Goal: Task Accomplishment & Management: Use online tool/utility

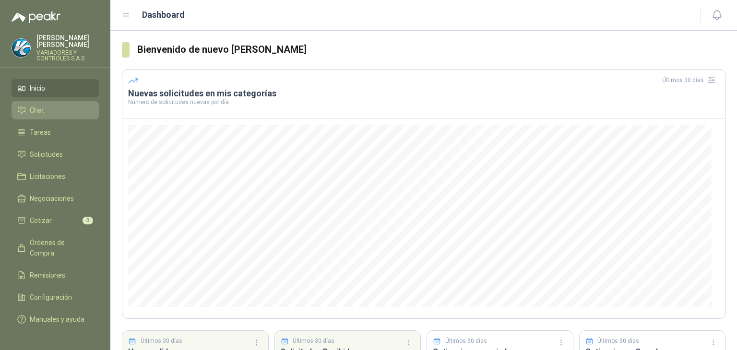
click at [48, 105] on li "Chat" at bounding box center [55, 110] width 76 height 11
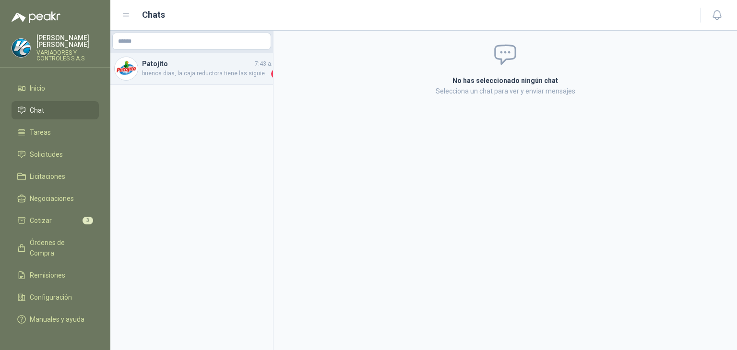
click at [200, 78] on span "buenos dias, la caja reductora tiene las siguientes especificaciones: CAJA REDU…" at bounding box center [205, 74] width 127 height 10
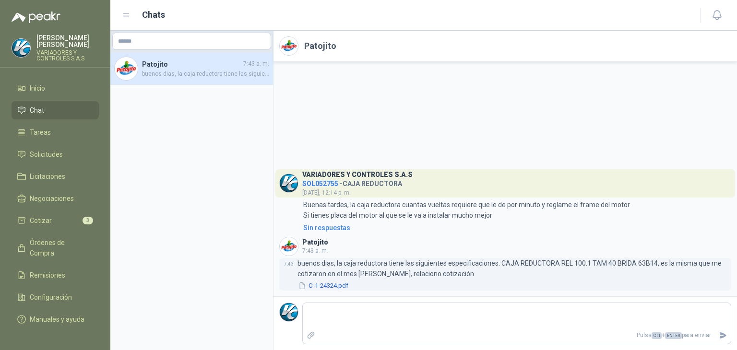
click at [329, 283] on button "C-1-24324.pdf" at bounding box center [323, 286] width 52 height 10
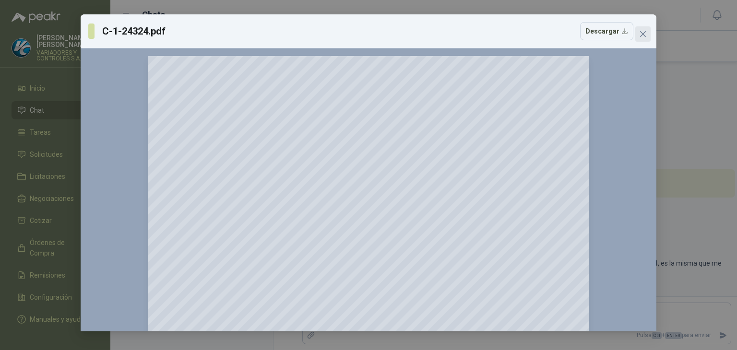
click at [648, 31] on span "Close" at bounding box center [642, 34] width 15 height 8
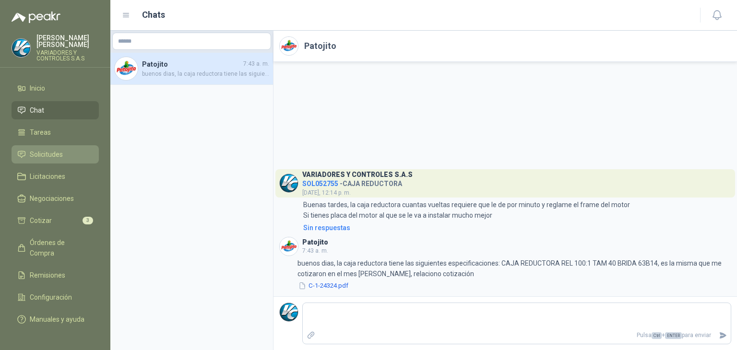
click at [64, 155] on link "Solicitudes" at bounding box center [55, 154] width 87 height 18
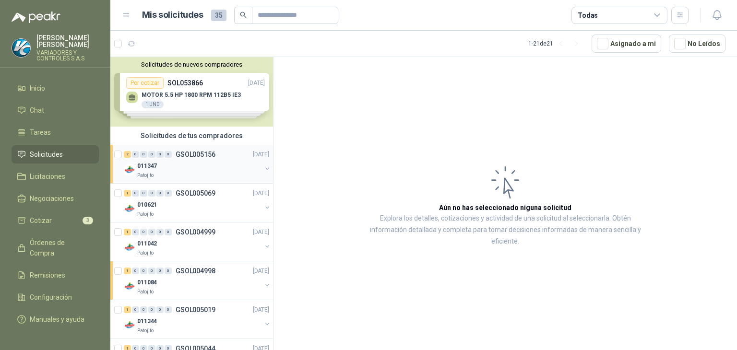
click at [184, 155] on p "GSOL005156" at bounding box center [196, 154] width 40 height 7
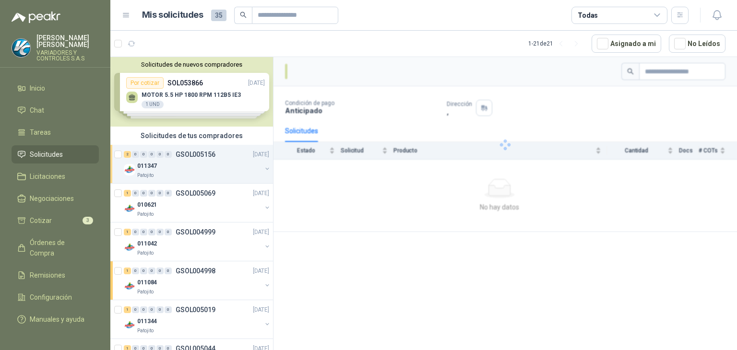
click at [200, 94] on div "Solicitudes de nuevos compradores Por cotizar SOL053866 [DATE] MOTOR 5.5 HP 180…" at bounding box center [191, 92] width 163 height 70
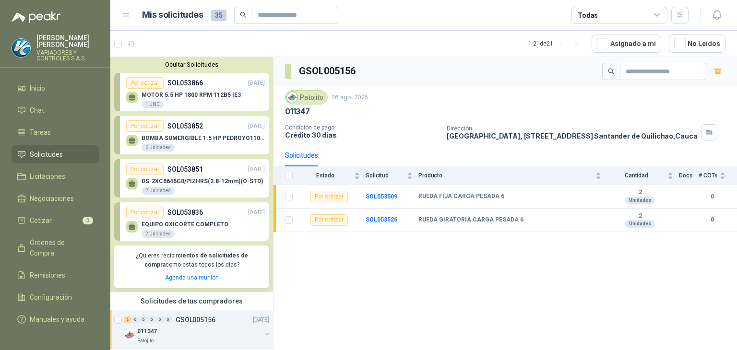
click at [200, 94] on p "MOTOR 5.5 HP 1800 RPM 112B5 IE3" at bounding box center [190, 95] width 99 height 7
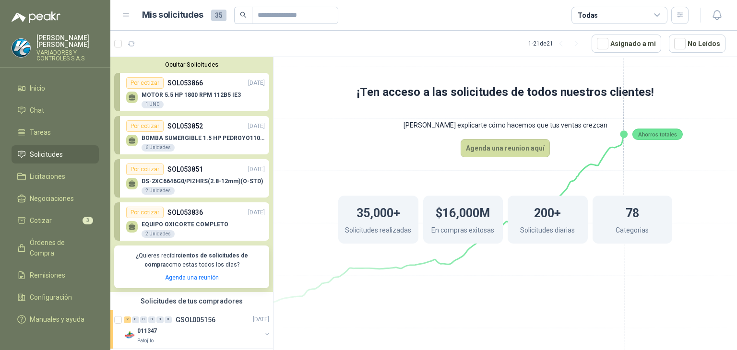
click at [171, 81] on p "SOL053866" at bounding box center [184, 83] width 35 height 11
click at [149, 100] on div "MOTOR 5.5 HP 1800 RPM 112B5 IE3 1 UND" at bounding box center [190, 100] width 99 height 17
click at [501, 150] on button "Agenda una reunion aquí" at bounding box center [504, 148] width 89 height 18
click at [194, 94] on p "MOTOR 5.5 HP 1800 RPM 112B5 IE3" at bounding box center [190, 95] width 99 height 7
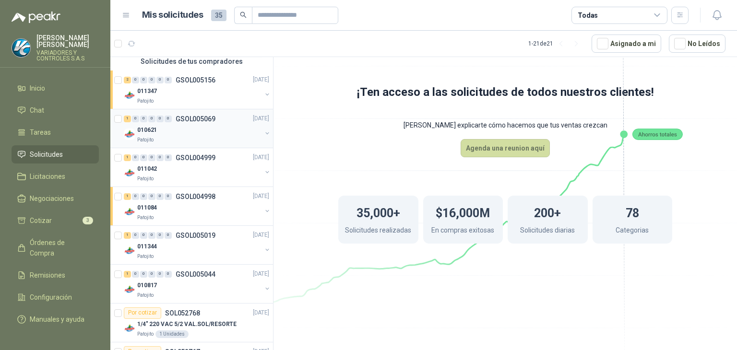
scroll to position [144, 0]
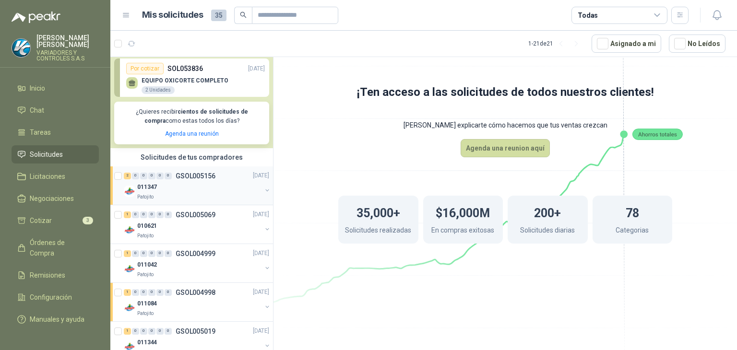
click at [214, 193] on div "Patojito" at bounding box center [199, 197] width 124 height 8
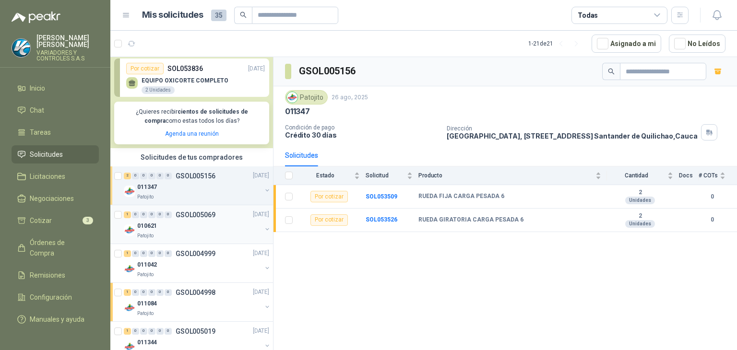
click at [239, 225] on div "010621" at bounding box center [199, 227] width 124 height 12
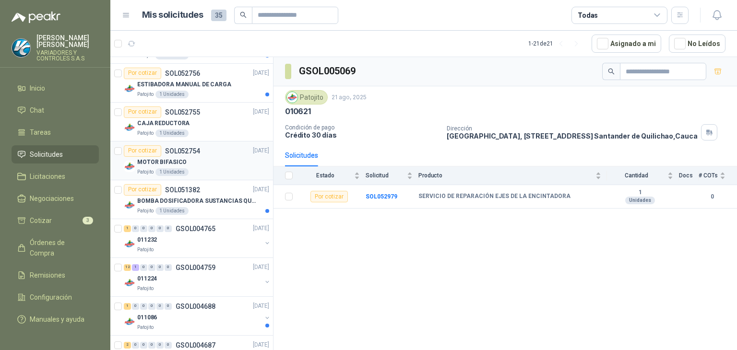
scroll to position [767, 0]
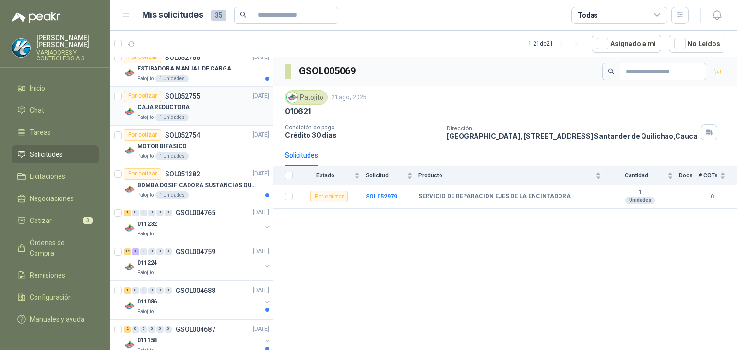
click at [212, 116] on div "Patojito 1 Unidades" at bounding box center [203, 118] width 132 height 8
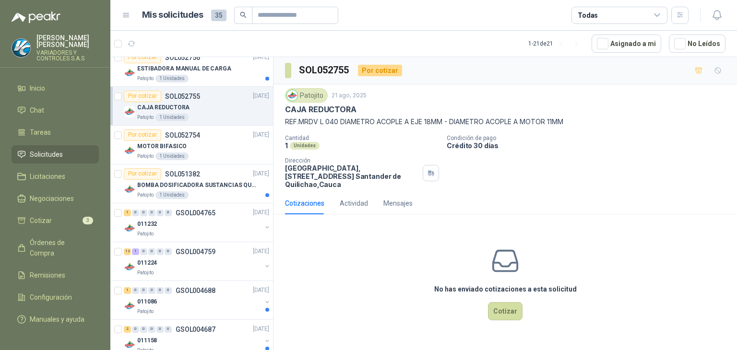
click at [377, 202] on div "Cotizaciones Actividad Mensajes" at bounding box center [349, 203] width 128 height 22
click at [390, 207] on div "Mensajes" at bounding box center [397, 203] width 29 height 11
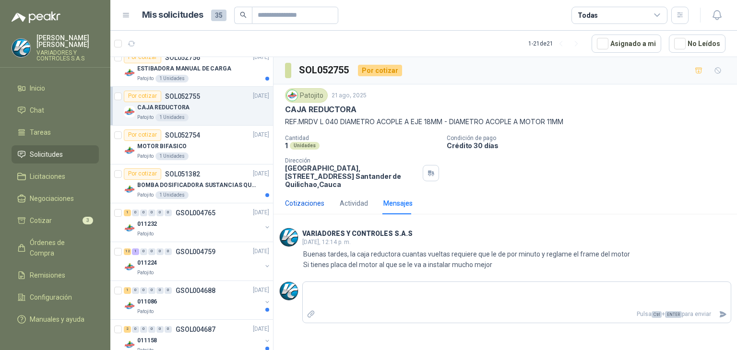
click at [309, 198] on div "Cotizaciones" at bounding box center [304, 203] width 39 height 11
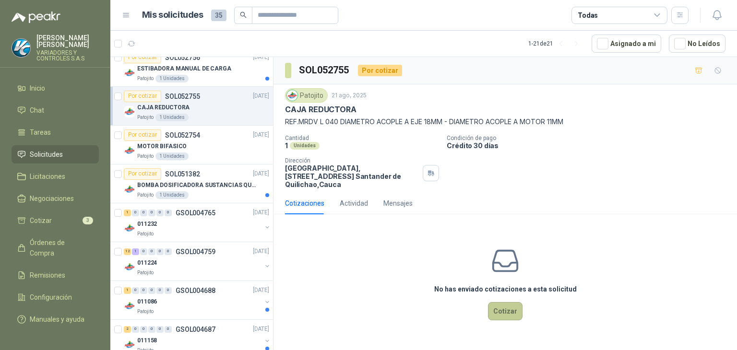
click at [501, 313] on button "Cotizar" at bounding box center [505, 311] width 35 height 18
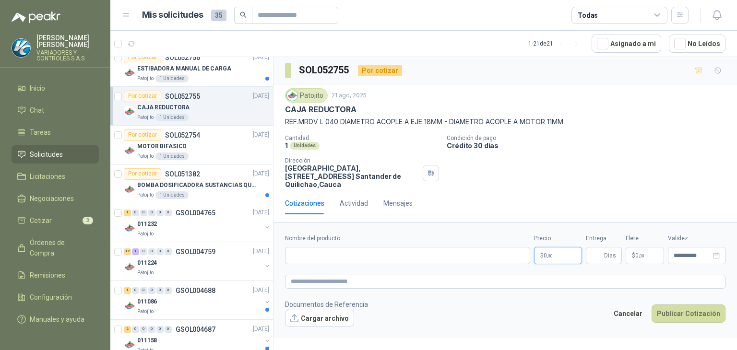
click at [554, 254] on p "$ 0 ,00" at bounding box center [558, 255] width 48 height 17
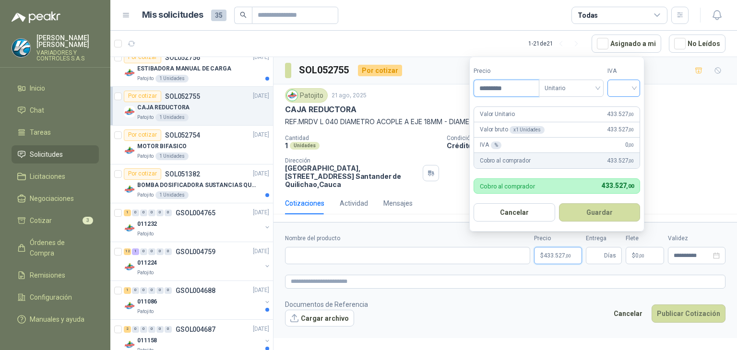
type input "*********"
click at [620, 83] on input "search" at bounding box center [623, 87] width 21 height 14
click at [622, 104] on div "19%" at bounding box center [626, 108] width 18 height 11
click at [581, 214] on button "Guardar" at bounding box center [601, 212] width 83 height 18
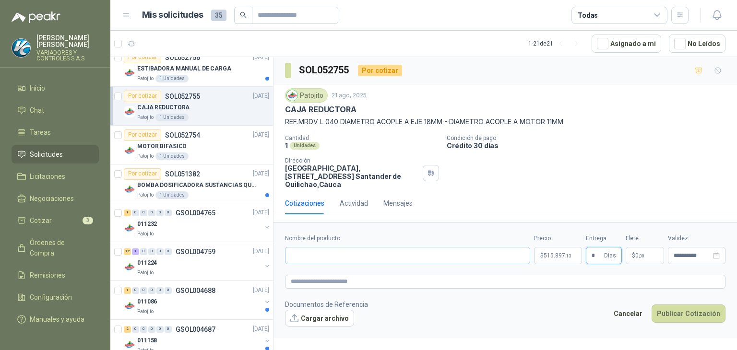
type input "*"
click at [338, 263] on form "**********" at bounding box center [504, 280] width 463 height 116
click at [335, 256] on input "Nombre del producto" at bounding box center [407, 255] width 245 height 17
type input "**********"
click at [347, 283] on textarea at bounding box center [505, 282] width 440 height 14
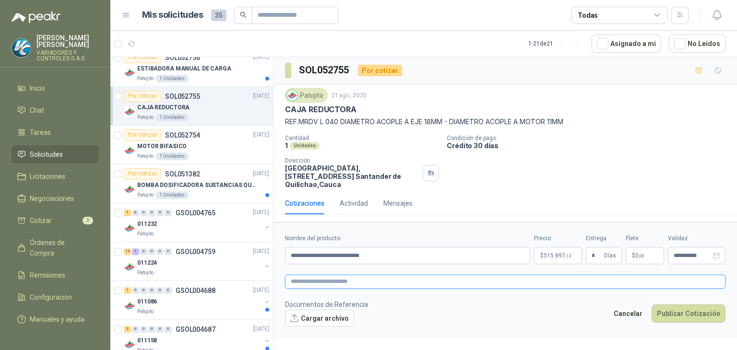
click at [320, 287] on textarea at bounding box center [505, 282] width 440 height 14
paste textarea "**********"
type textarea "**********"
click at [318, 317] on button "Cargar archivo" at bounding box center [319, 318] width 69 height 17
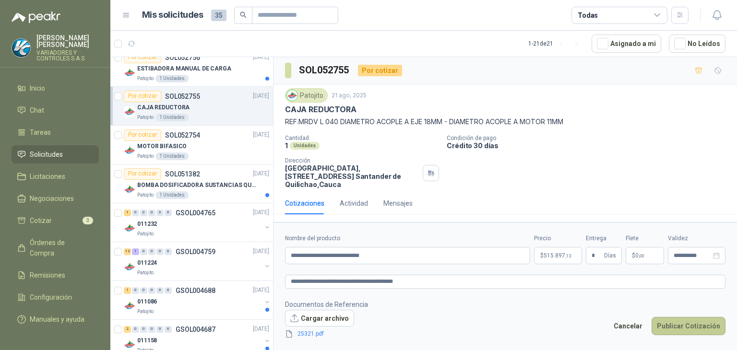
click at [684, 325] on button "Publicar Cotización" at bounding box center [688, 326] width 74 height 18
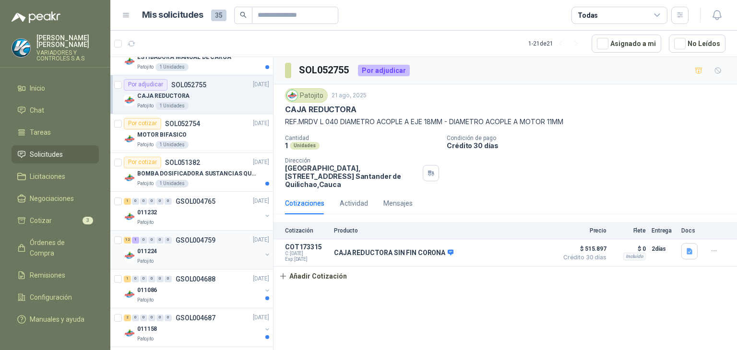
scroll to position [785, 0]
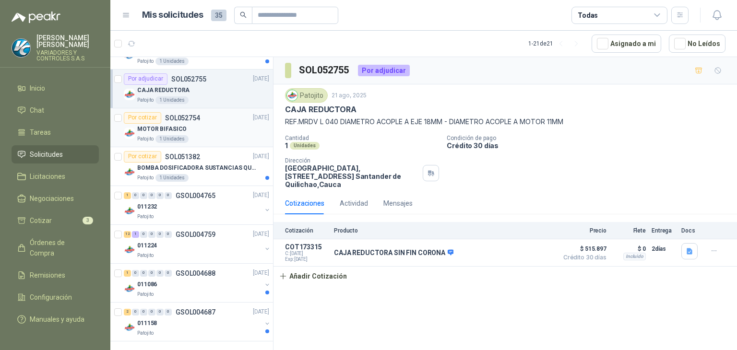
click at [199, 119] on div "Por cotizar SOL052754 [DATE]" at bounding box center [196, 118] width 145 height 12
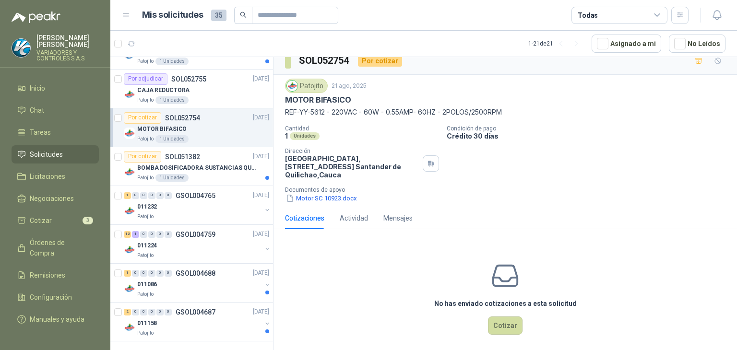
scroll to position [15, 0]
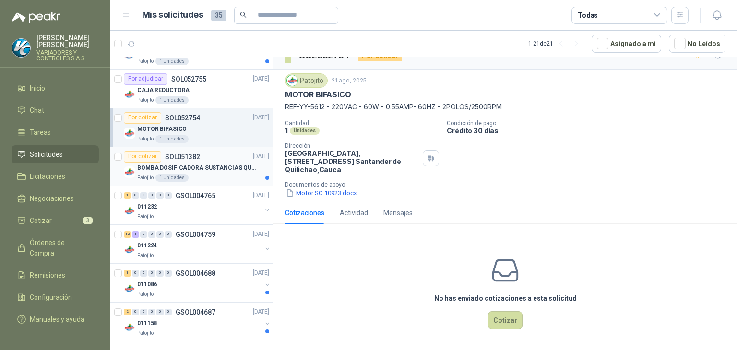
click at [190, 165] on p "BOMBA DOSIFICADORA SUSTANCIAS QUIMICAS" at bounding box center [196, 168] width 119 height 9
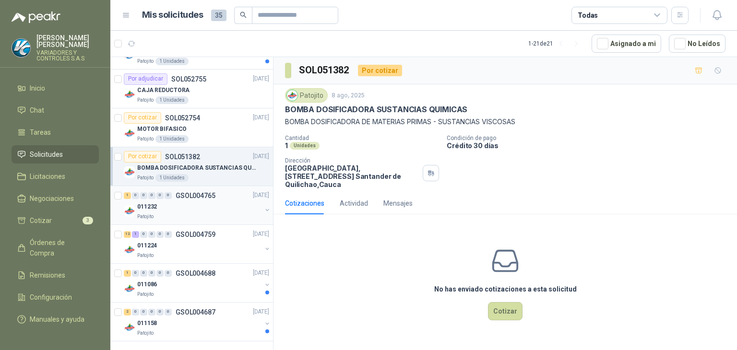
click at [218, 201] on div "011232" at bounding box center [199, 207] width 124 height 12
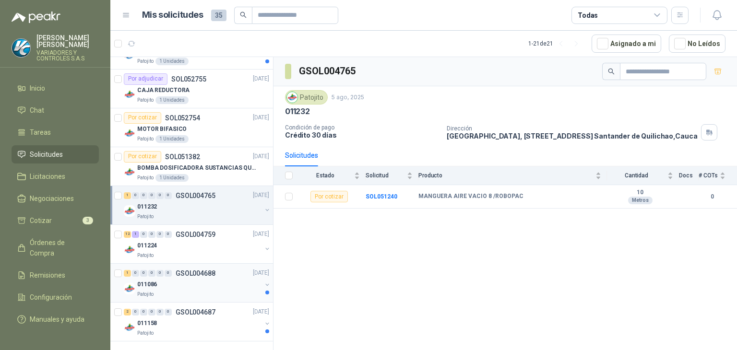
click at [206, 264] on div "1 0 0 0 0 0 GSOL004688 [DATE] 011086 Patojito" at bounding box center [191, 283] width 163 height 39
click at [210, 247] on div "011224" at bounding box center [199, 246] width 124 height 12
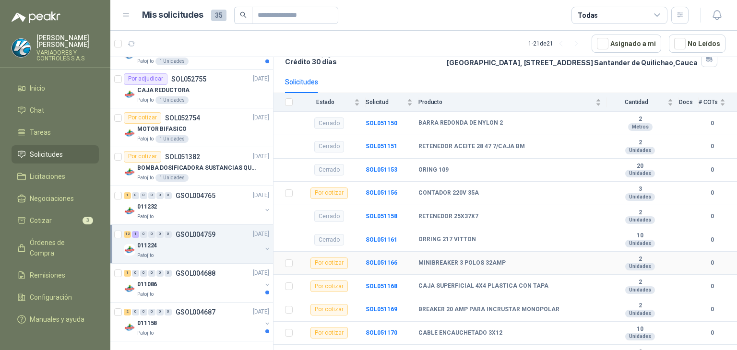
scroll to position [96, 0]
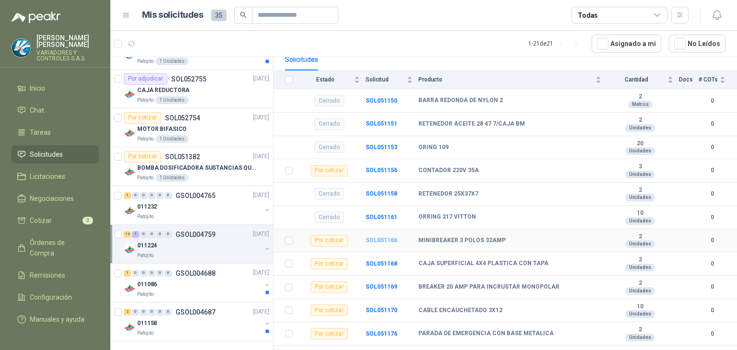
click at [378, 244] on b "SOL051166" at bounding box center [381, 240] width 32 height 7
click at [340, 245] on div "GSOL004759 Patojito [DATE] 011224 Condición de pago Crédito 30 días Dirección […" at bounding box center [504, 205] width 463 height 296
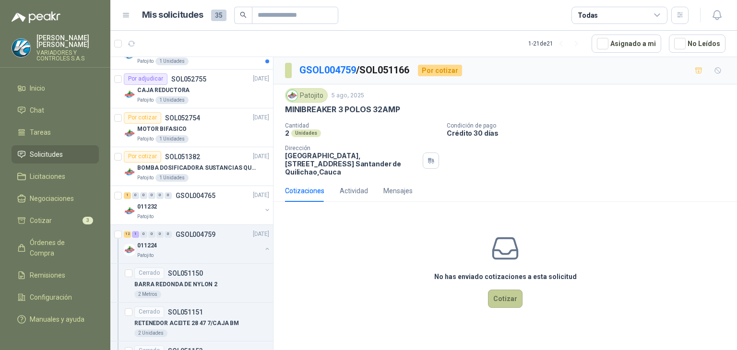
click at [507, 304] on button "Cotizar" at bounding box center [505, 299] width 35 height 18
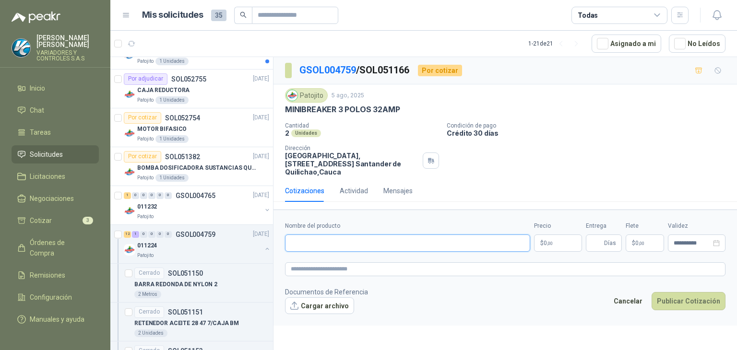
click at [375, 248] on input "Nombre del producto" at bounding box center [407, 243] width 245 height 17
type input "*"
type input "**********"
click at [549, 242] on span ",00" at bounding box center [550, 243] width 6 height 5
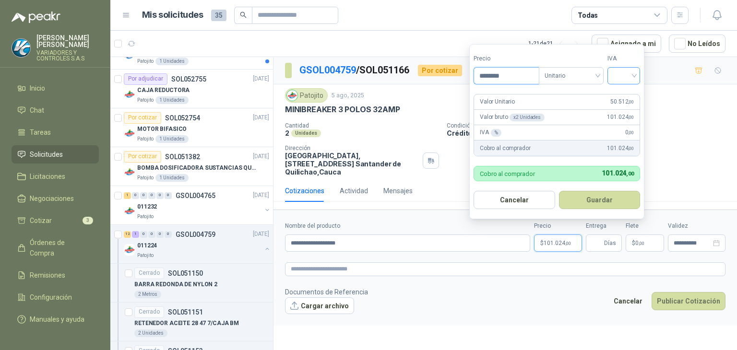
click at [611, 77] on div at bounding box center [623, 75] width 33 height 17
type input "********"
click at [625, 101] on div "19%" at bounding box center [625, 95] width 29 height 15
click at [601, 198] on button "Guardar" at bounding box center [601, 200] width 83 height 18
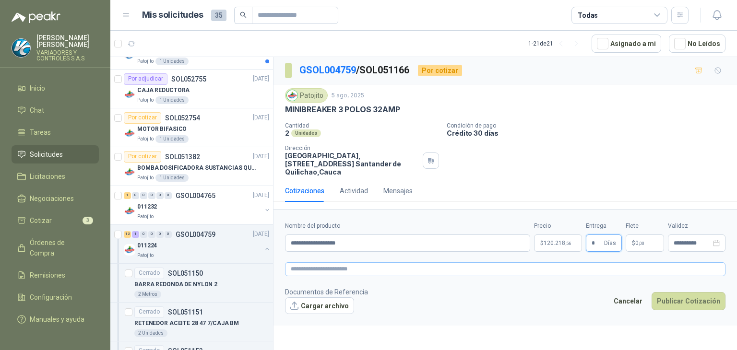
type input "*"
click at [403, 267] on textarea at bounding box center [505, 269] width 440 height 14
click at [372, 273] on textarea at bounding box center [505, 269] width 440 height 14
paste textarea "**********"
type textarea "**********"
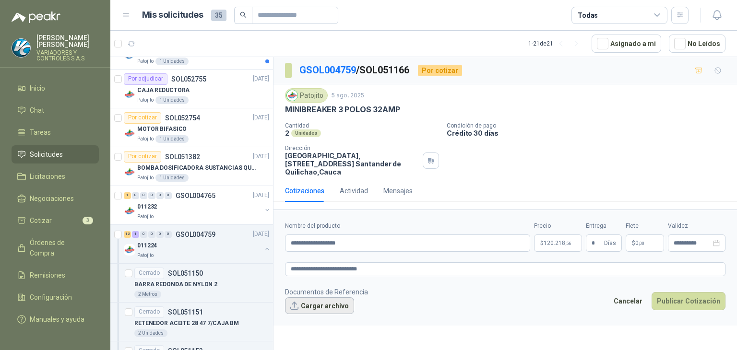
click at [340, 301] on button "Cargar archivo" at bounding box center [319, 305] width 69 height 17
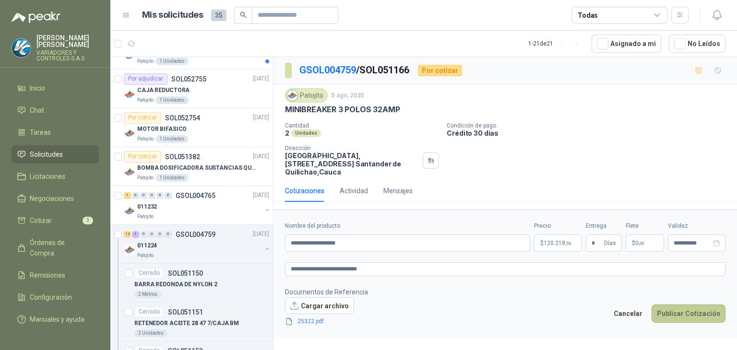
click at [698, 307] on button "Publicar Cotización" at bounding box center [688, 314] width 74 height 18
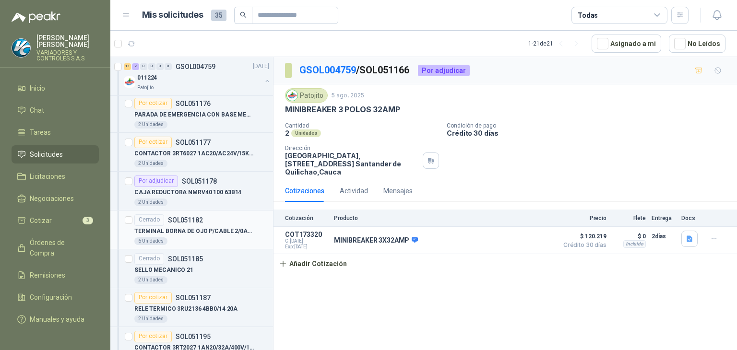
scroll to position [1408, 0]
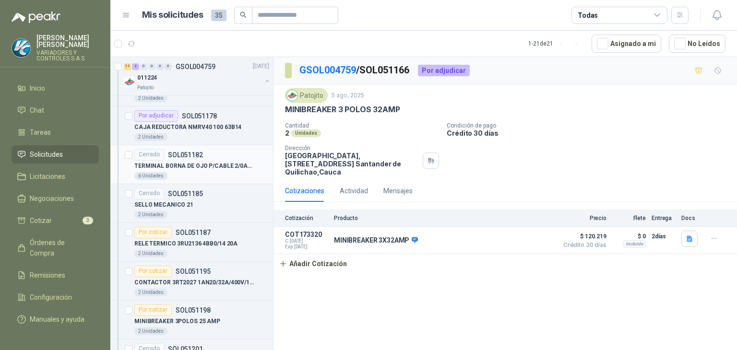
click at [248, 165] on p "TERMINAL BORNA DE OJO P/CABLE 2/0AWG" at bounding box center [193, 166] width 119 height 9
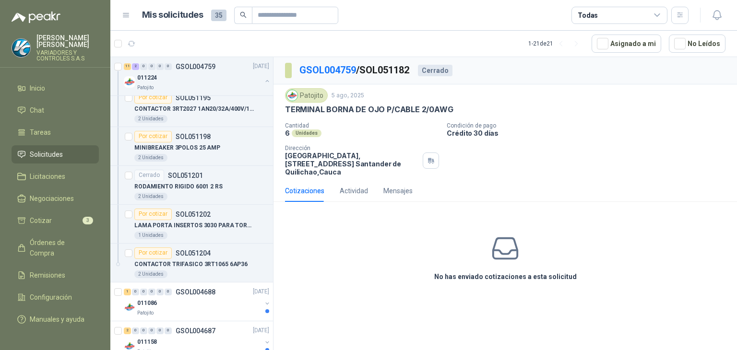
scroll to position [1598, 0]
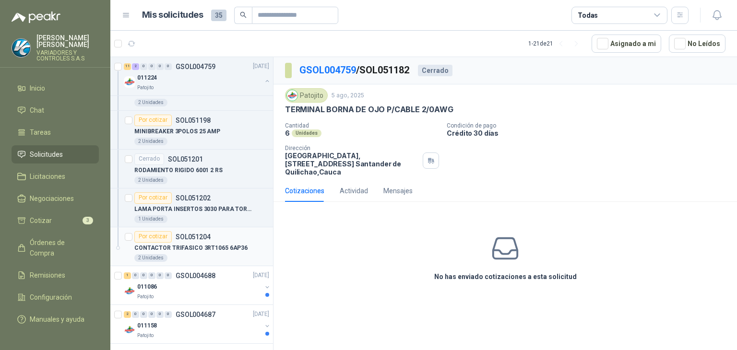
click at [236, 254] on div "2 Unidades" at bounding box center [201, 258] width 135 height 8
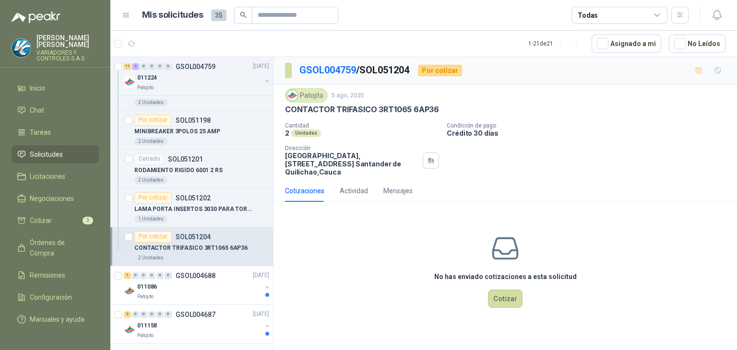
click at [346, 110] on p "CONTACTOR TRIFASICO 3RT1065 6AP36" at bounding box center [362, 110] width 154 height 10
copy p "CONTACTOR TRIFASICO 3RT1065 6AP36"
drag, startPoint x: 344, startPoint y: 281, endPoint x: 258, endPoint y: 287, distance: 86.1
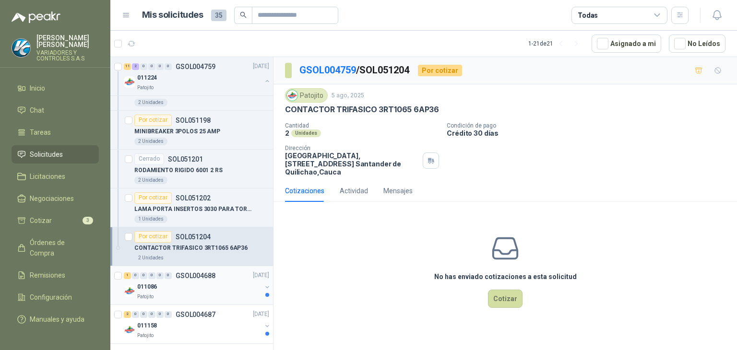
click at [344, 281] on div "No has enviado cotizaciones a esta solicitud Cotizar" at bounding box center [504, 271] width 463 height 122
click at [203, 272] on p "GSOL004688" at bounding box center [196, 275] width 40 height 7
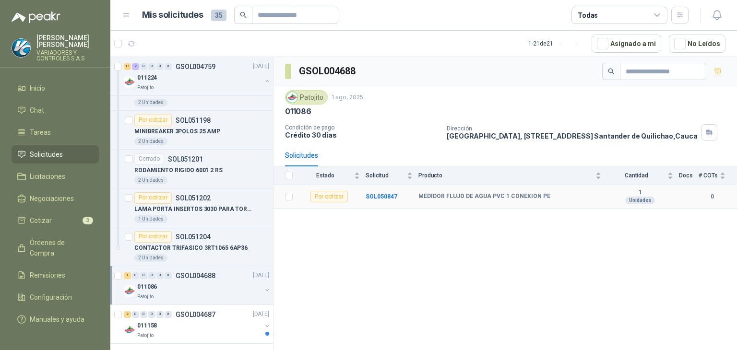
click at [434, 196] on b "MEDIDOR FLUJO DE AGUA PVC 1 CONEXION PE" at bounding box center [484, 197] width 132 height 8
click at [434, 195] on b "MEDIDOR FLUJO DE AGUA PVC 1 CONEXION PE" at bounding box center [484, 197] width 132 height 8
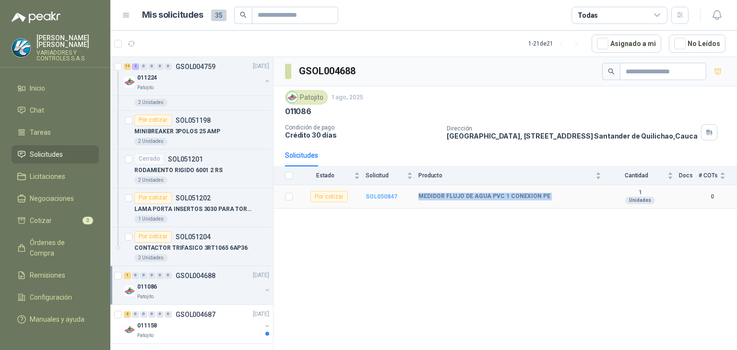
click at [371, 193] on b "SOL050847" at bounding box center [381, 196] width 32 height 7
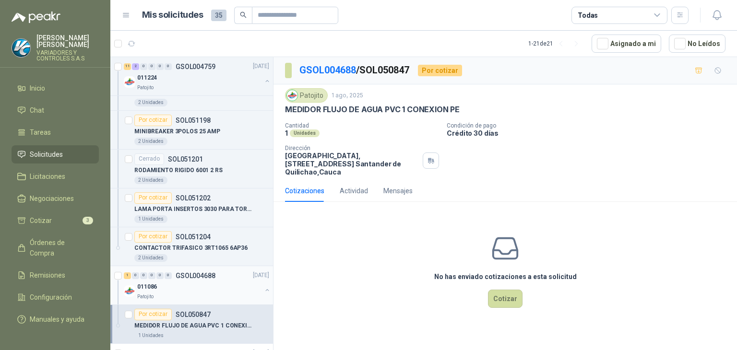
scroll to position [1637, 0]
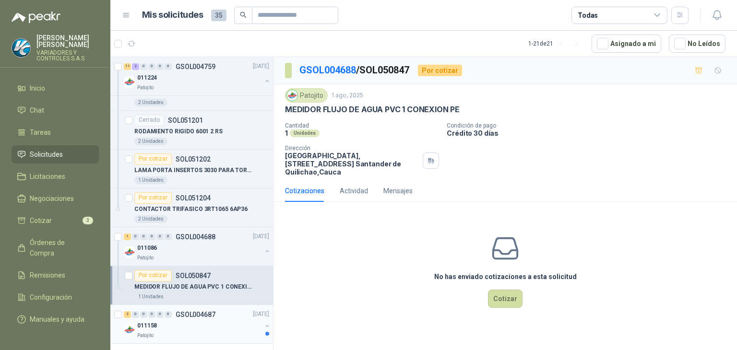
click at [205, 321] on div "011158" at bounding box center [199, 326] width 124 height 12
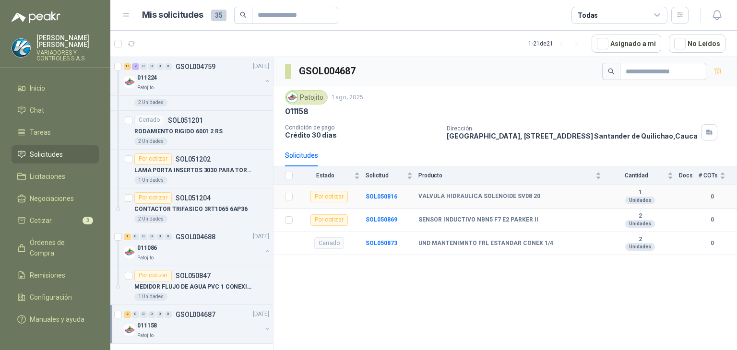
click at [426, 198] on b "VALVULA HIDRAULICA SOLENOIDE SV08 20" at bounding box center [479, 197] width 122 height 8
click at [441, 194] on b "VALVULA HIDRAULICA SOLENOIDE SV08 20" at bounding box center [479, 197] width 122 height 8
copy b "VALVULA HIDRAULICA SOLENOIDE SV08 20"
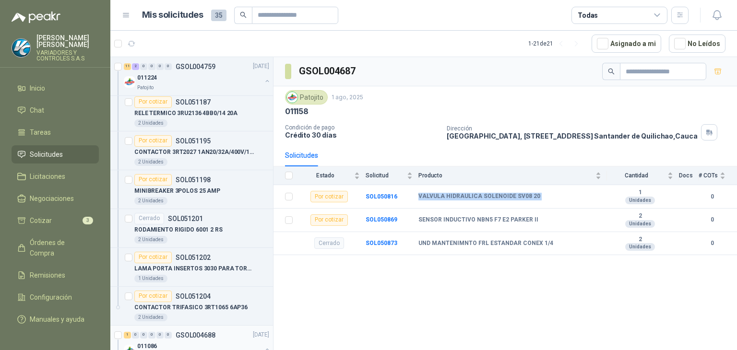
scroll to position [1493, 0]
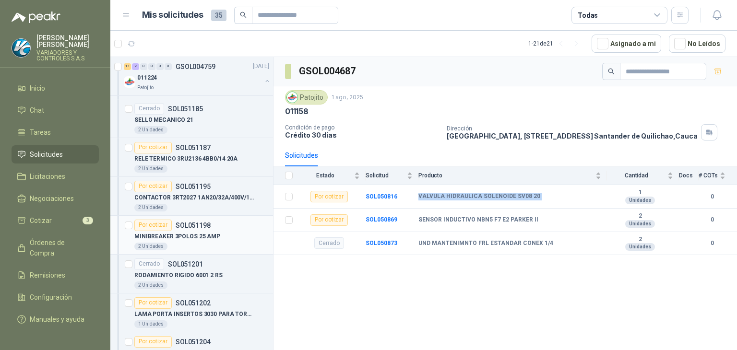
click at [216, 243] on div "2 Unidades" at bounding box center [201, 247] width 135 height 8
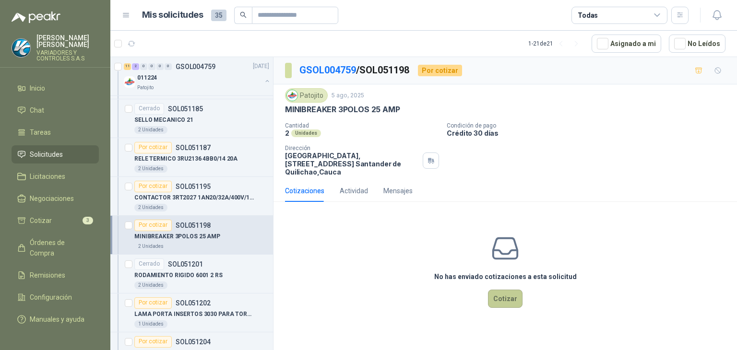
click at [506, 294] on button "Cotizar" at bounding box center [505, 299] width 35 height 18
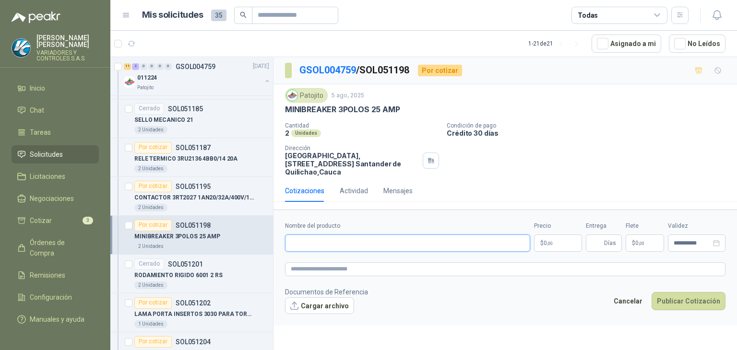
click at [456, 246] on input "Nombre del producto" at bounding box center [407, 243] width 245 height 17
click at [341, 245] on input "**********" at bounding box center [407, 243] width 245 height 17
type input "**********"
click at [563, 242] on p "$ 0 ,00" at bounding box center [558, 243] width 48 height 17
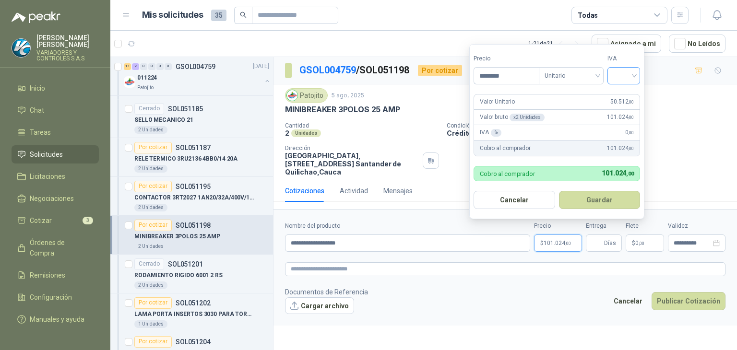
type input "********"
click at [626, 79] on input "search" at bounding box center [623, 75] width 21 height 14
click at [625, 98] on div "19%" at bounding box center [626, 96] width 18 height 11
click at [586, 201] on button "Guardar" at bounding box center [601, 200] width 83 height 18
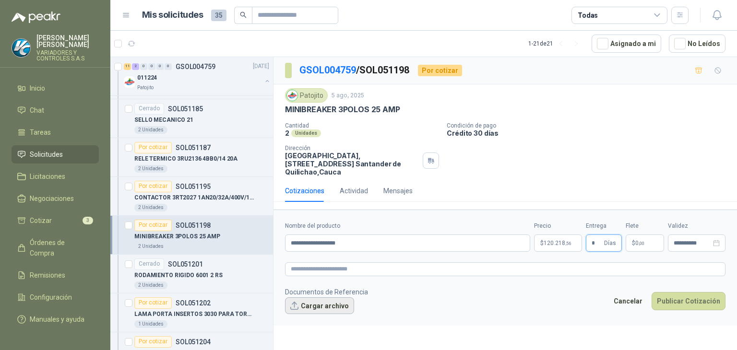
type input "*"
click at [310, 304] on button "Cargar archivo" at bounding box center [319, 305] width 69 height 17
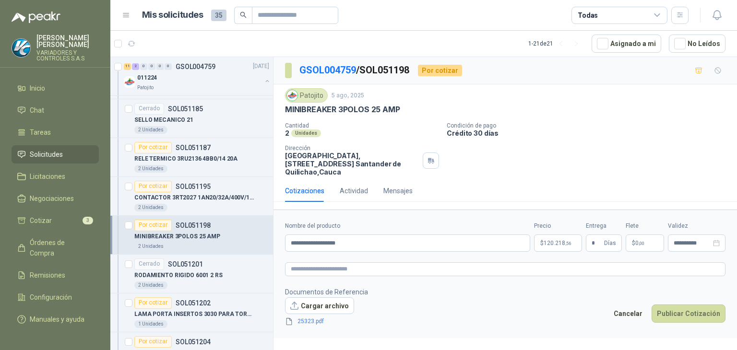
click at [318, 277] on form "**********" at bounding box center [504, 274] width 463 height 129
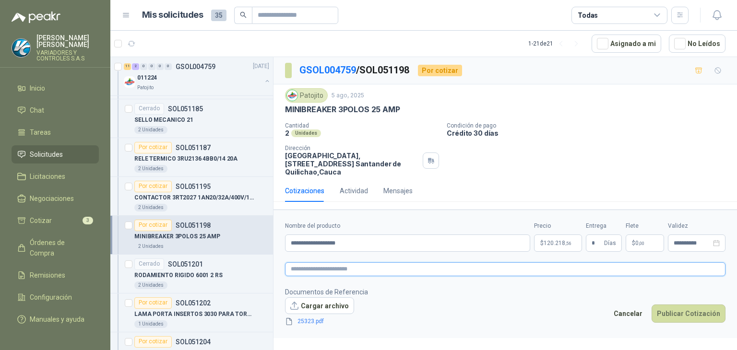
click at [320, 273] on textarea at bounding box center [505, 269] width 440 height 14
paste textarea "**********"
type textarea "**********"
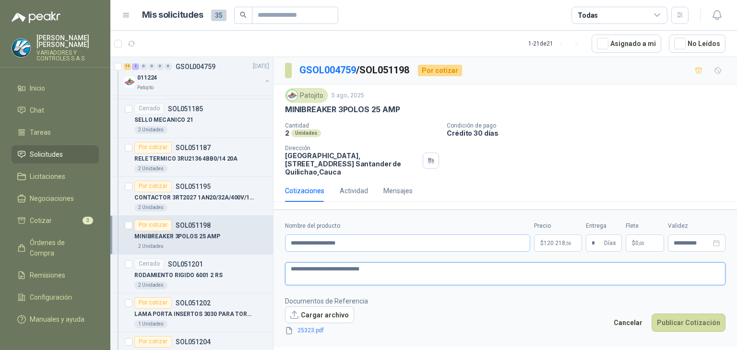
type textarea "**********"
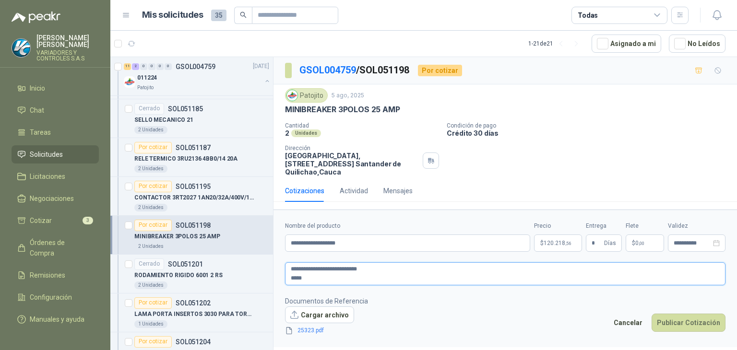
type textarea "**********"
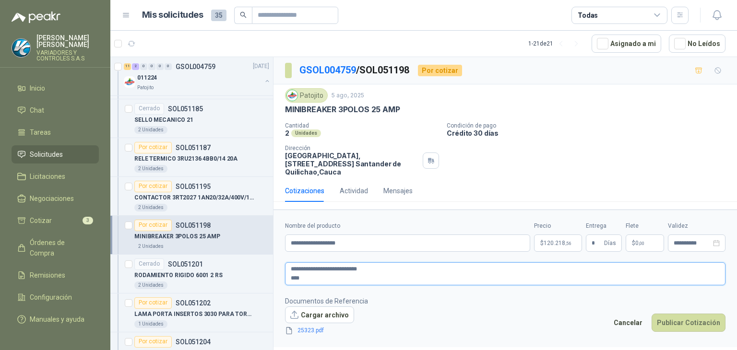
type textarea "**********"
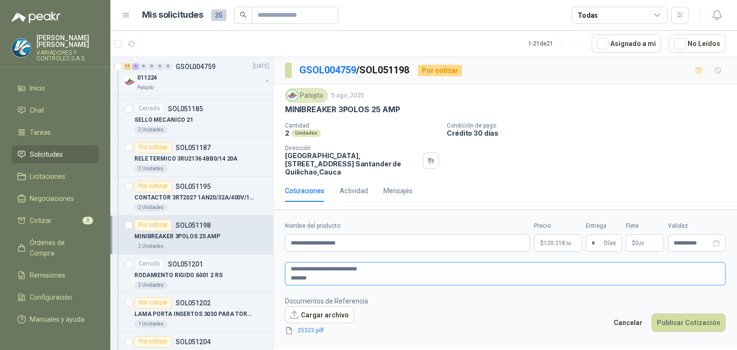
type textarea "**********"
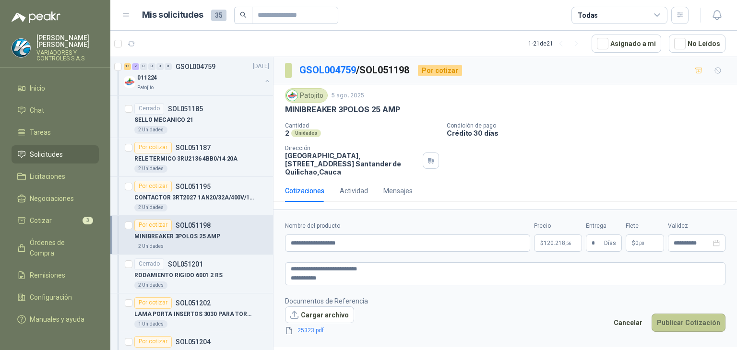
click at [700, 323] on button "Publicar Cotización" at bounding box center [688, 323] width 74 height 18
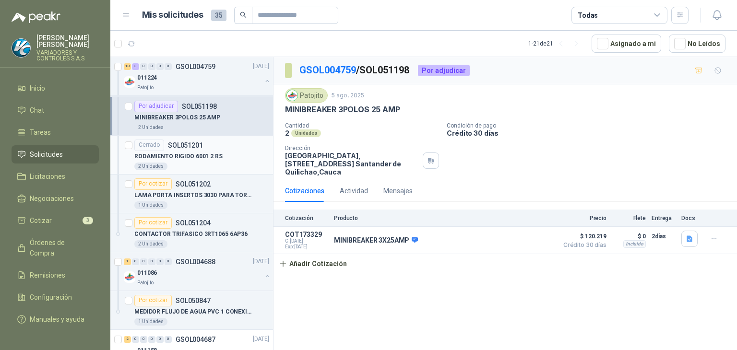
scroll to position [1637, 0]
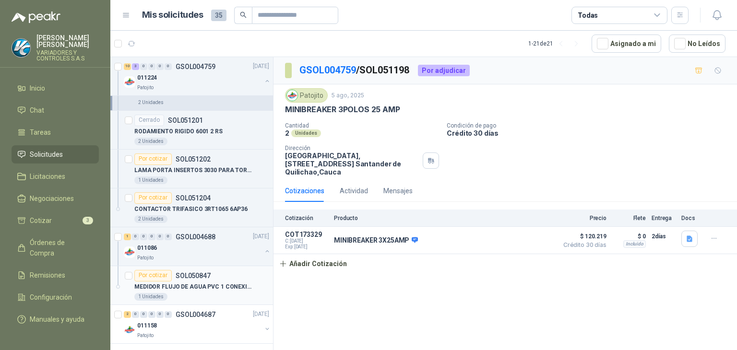
click at [222, 275] on div "Por cotizar SOL050847" at bounding box center [201, 276] width 135 height 12
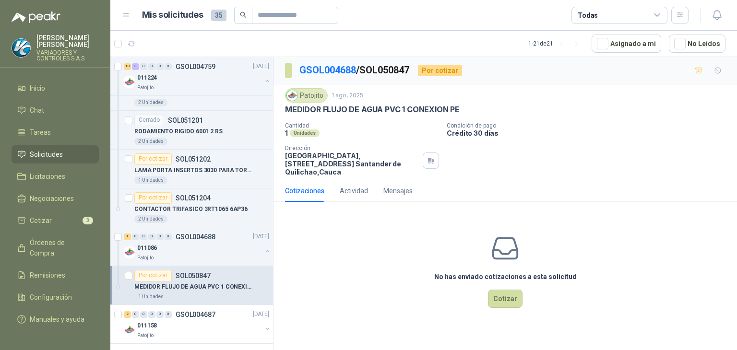
click at [398, 112] on p "MEDIDOR FLUJO DE AGUA PVC 1 CONEXION PE" at bounding box center [372, 110] width 175 height 10
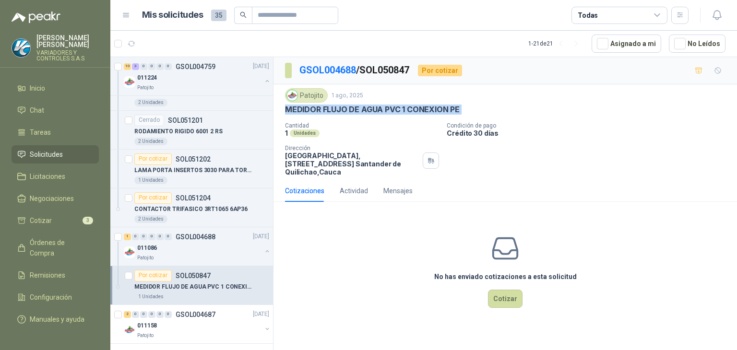
click at [398, 112] on p "MEDIDOR FLUJO DE AGUA PVC 1 CONEXION PE" at bounding box center [372, 110] width 175 height 10
copy p "MEDIDOR FLUJO DE AGUA PVC 1 CONEXION PE"
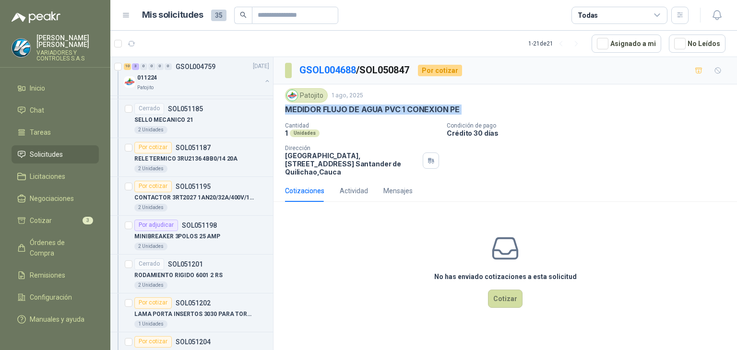
scroll to position [1397, 0]
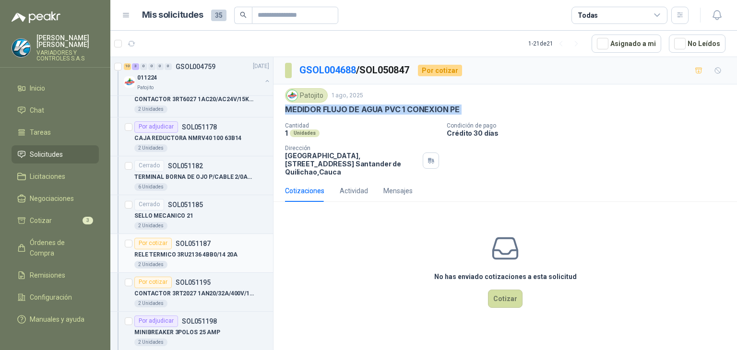
click at [208, 252] on p "RELE TERMICO 3RU2136 4BB0/14 20A" at bounding box center [185, 254] width 103 height 9
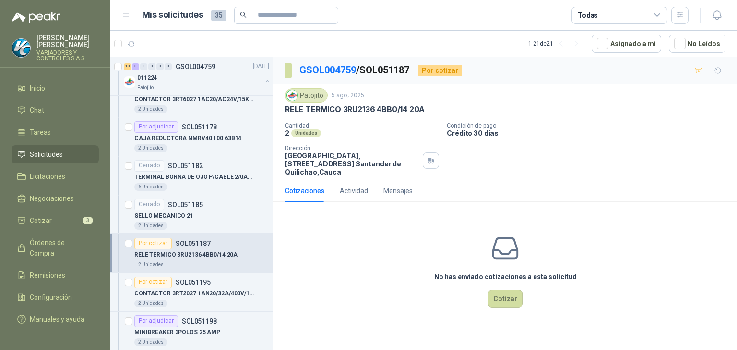
click at [370, 112] on p "RELE TERMICO 3RU2136 4BB0/14 20A" at bounding box center [355, 110] width 140 height 10
copy p "RELE TERMICO 3RU2136 4BB0/14 20A"
click at [433, 300] on div "No has enviado cotizaciones a esta solicitud Cotizar" at bounding box center [504, 271] width 463 height 122
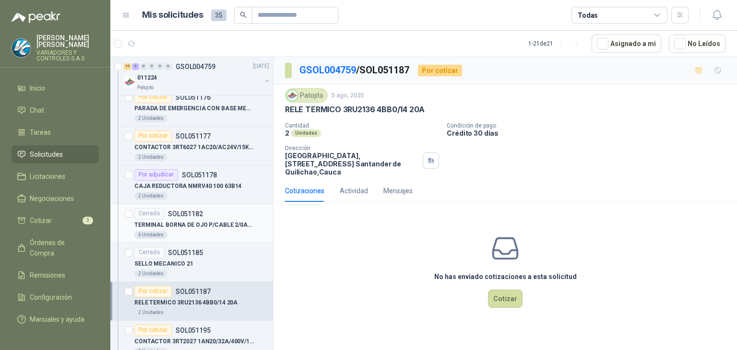
scroll to position [1301, 0]
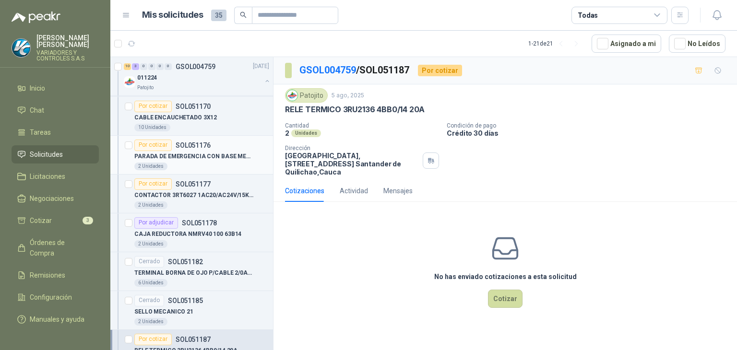
click at [227, 163] on div "2 Unidades" at bounding box center [201, 167] width 135 height 8
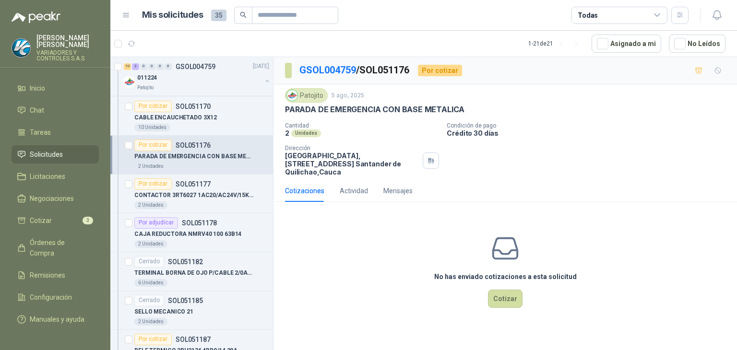
click at [389, 259] on div "No has enviado cotizaciones a esta solicitud Cotizar" at bounding box center [504, 271] width 463 height 122
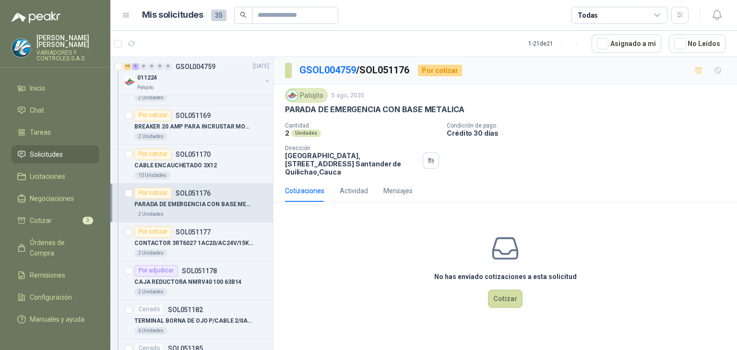
scroll to position [1205, 0]
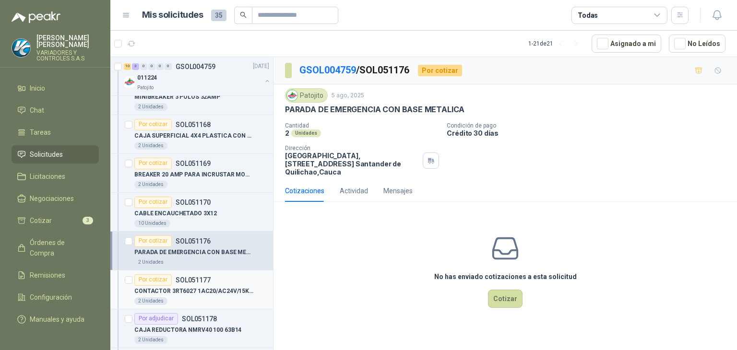
click at [230, 287] on p "CONTACTOR 3RT6027 1AC20/AC24V/15KW TORNO" at bounding box center [193, 291] width 119 height 9
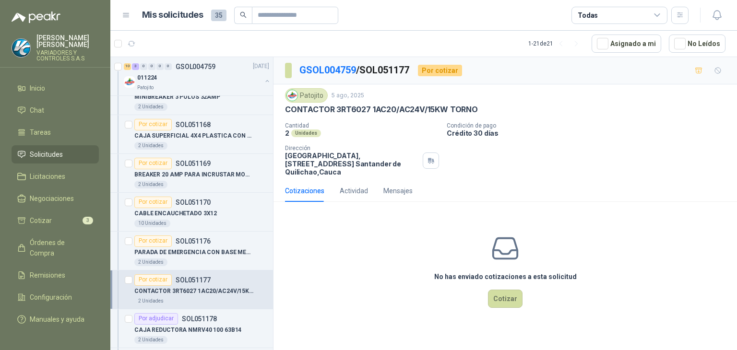
click at [376, 111] on p "CONTACTOR 3RT6027 1AC20/AC24V/15KW TORNO" at bounding box center [381, 110] width 193 height 10
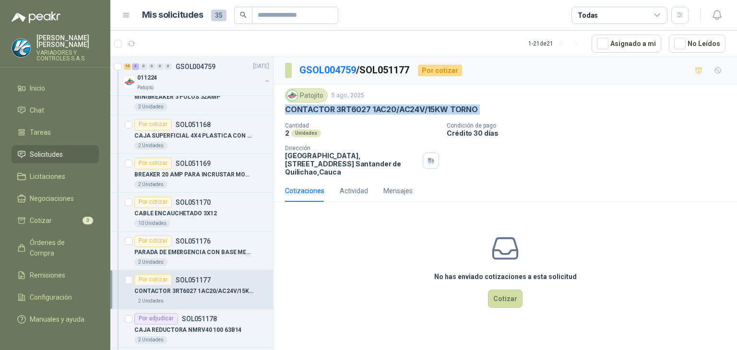
click at [376, 111] on p "CONTACTOR 3RT6027 1AC20/AC24V/15KW TORNO" at bounding box center [381, 110] width 193 height 10
copy p "CONTACTOR 3RT6027 1AC20/AC24V/15KW TORNO"
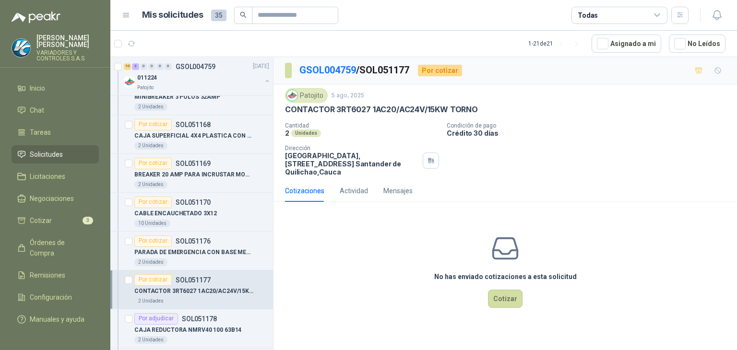
drag, startPoint x: 382, startPoint y: 102, endPoint x: 384, endPoint y: 106, distance: 4.9
drag, startPoint x: 384, startPoint y: 106, endPoint x: 366, endPoint y: 112, distance: 18.8
click at [366, 112] on p "CONTACTOR 3RT6027 1AC20/AC24V/15KW TORNO" at bounding box center [381, 110] width 193 height 10
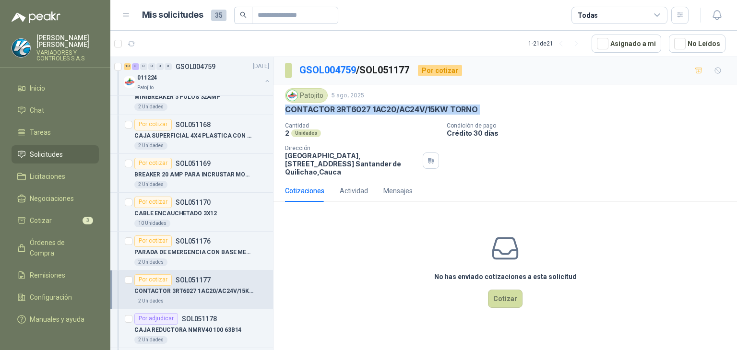
click at [366, 112] on p "CONTACTOR 3RT6027 1AC20/AC24V/15KW TORNO" at bounding box center [381, 110] width 193 height 10
copy p "CONTACTOR 3RT6027 1AC20/AC24V/15KW TORNO"
click at [218, 212] on div "CABLE ENCAUCHETADO 3X12" at bounding box center [201, 214] width 135 height 12
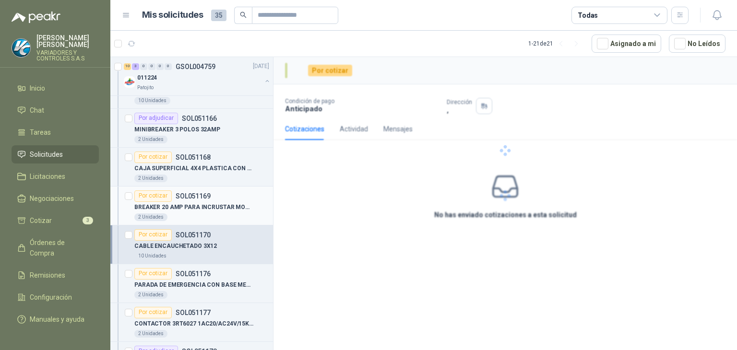
scroll to position [1157, 0]
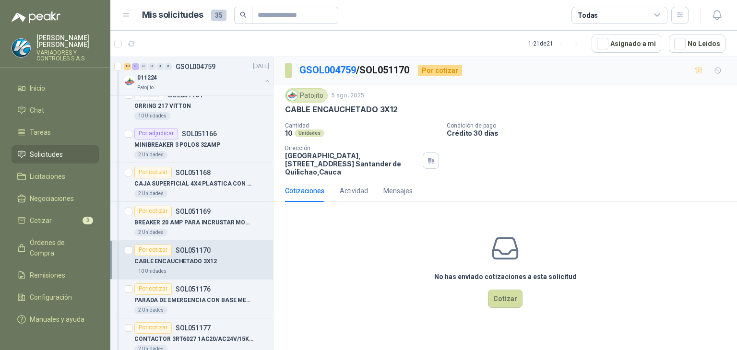
click at [336, 107] on p "CABLE ENCAUCHETADO 3X12" at bounding box center [341, 110] width 113 height 10
copy p "CABLE ENCAUCHETADO 3X12"
click at [634, 177] on div "Patojito [DATE] CABLE ENCAUCHETADO 3X12 Cantidad 10 Unidades Condición de pago …" at bounding box center [504, 131] width 463 height 95
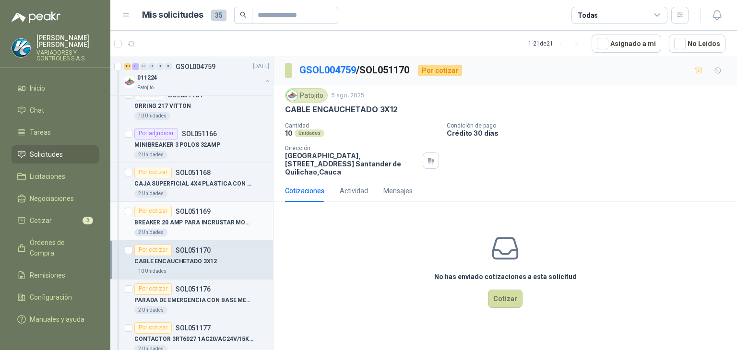
click at [200, 212] on p "SOL051169" at bounding box center [193, 211] width 35 height 7
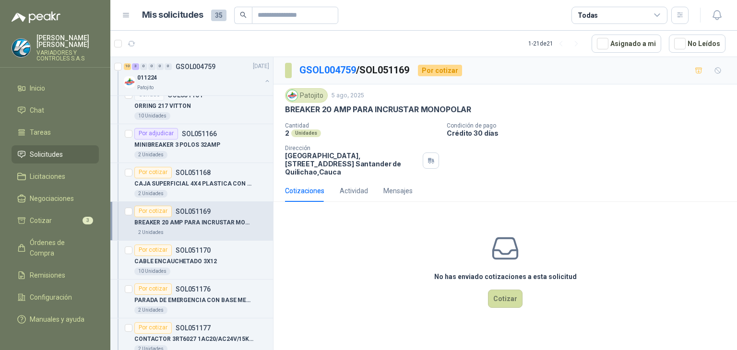
click at [395, 103] on div "Patojito [DATE] BREAKER 20 AMP PARA INCRUSTAR MONOPOLAR" at bounding box center [505, 101] width 440 height 26
click at [393, 105] on p "BREAKER 20 AMP PARA INCRUSTAR MONOPOLAR" at bounding box center [378, 110] width 186 height 10
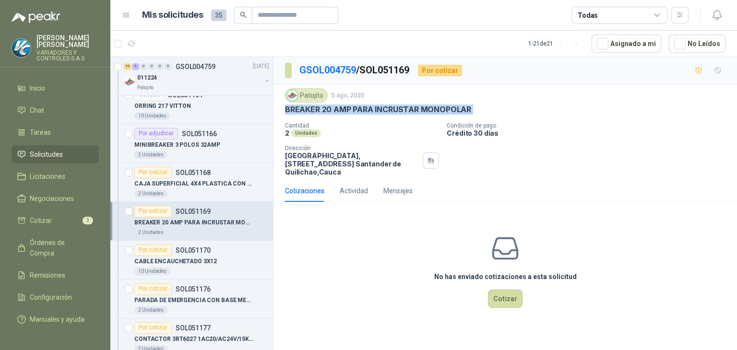
click at [393, 105] on p "BREAKER 20 AMP PARA INCRUSTAR MONOPOLAR" at bounding box center [378, 110] width 186 height 10
click at [224, 186] on div "CAJA SUPERFICIAL 4X4 PLASTICA CON TAPA" at bounding box center [201, 184] width 135 height 12
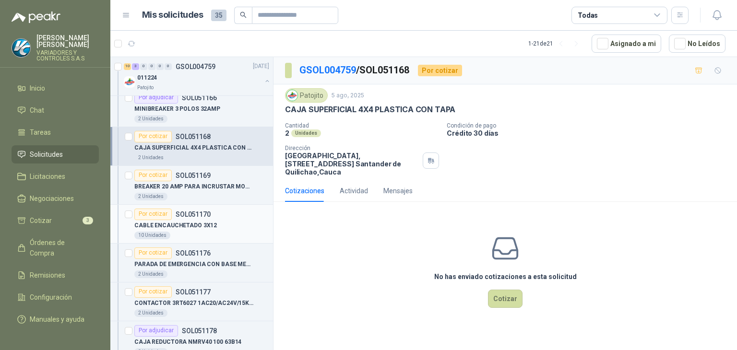
scroll to position [1205, 0]
